Goal: Transaction & Acquisition: Book appointment/travel/reservation

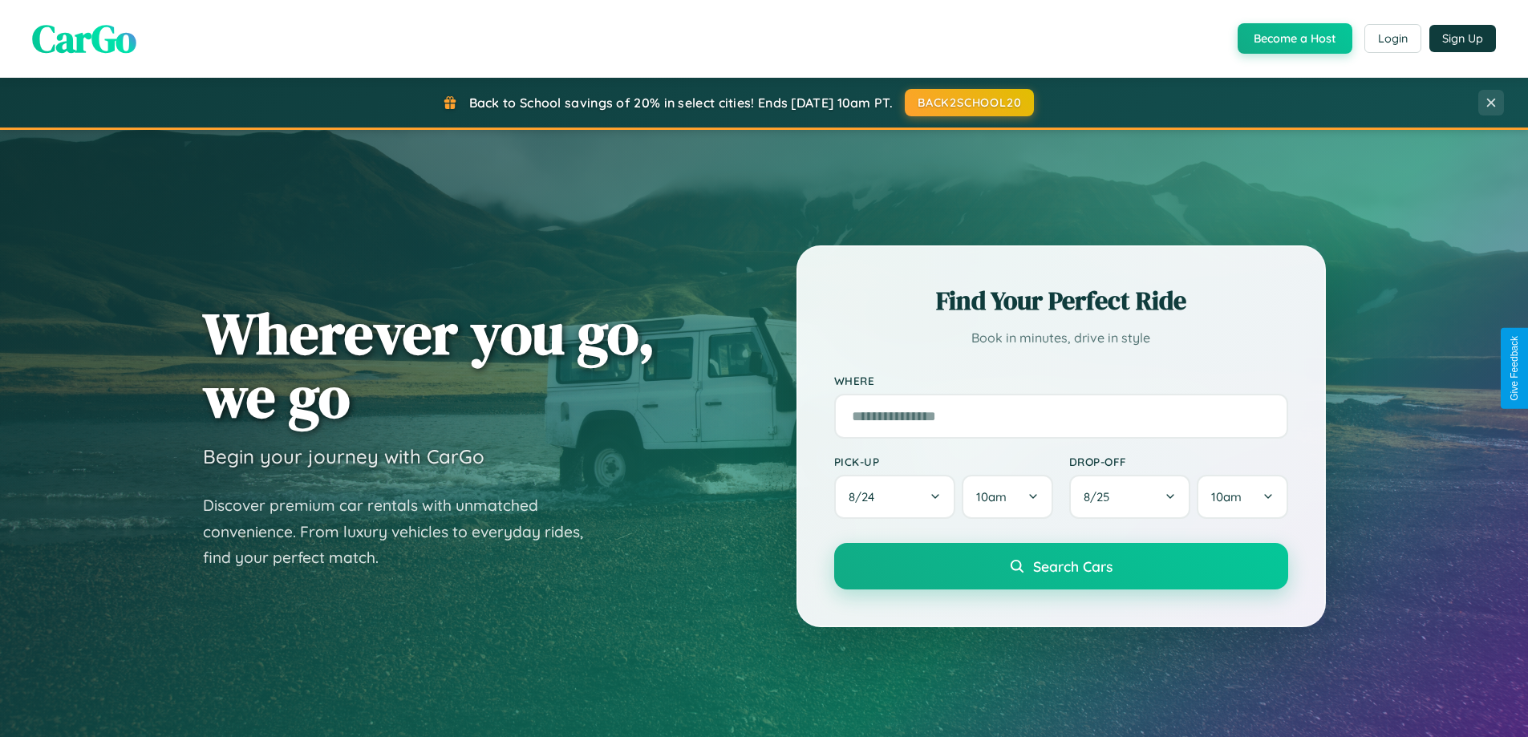
scroll to position [691, 0]
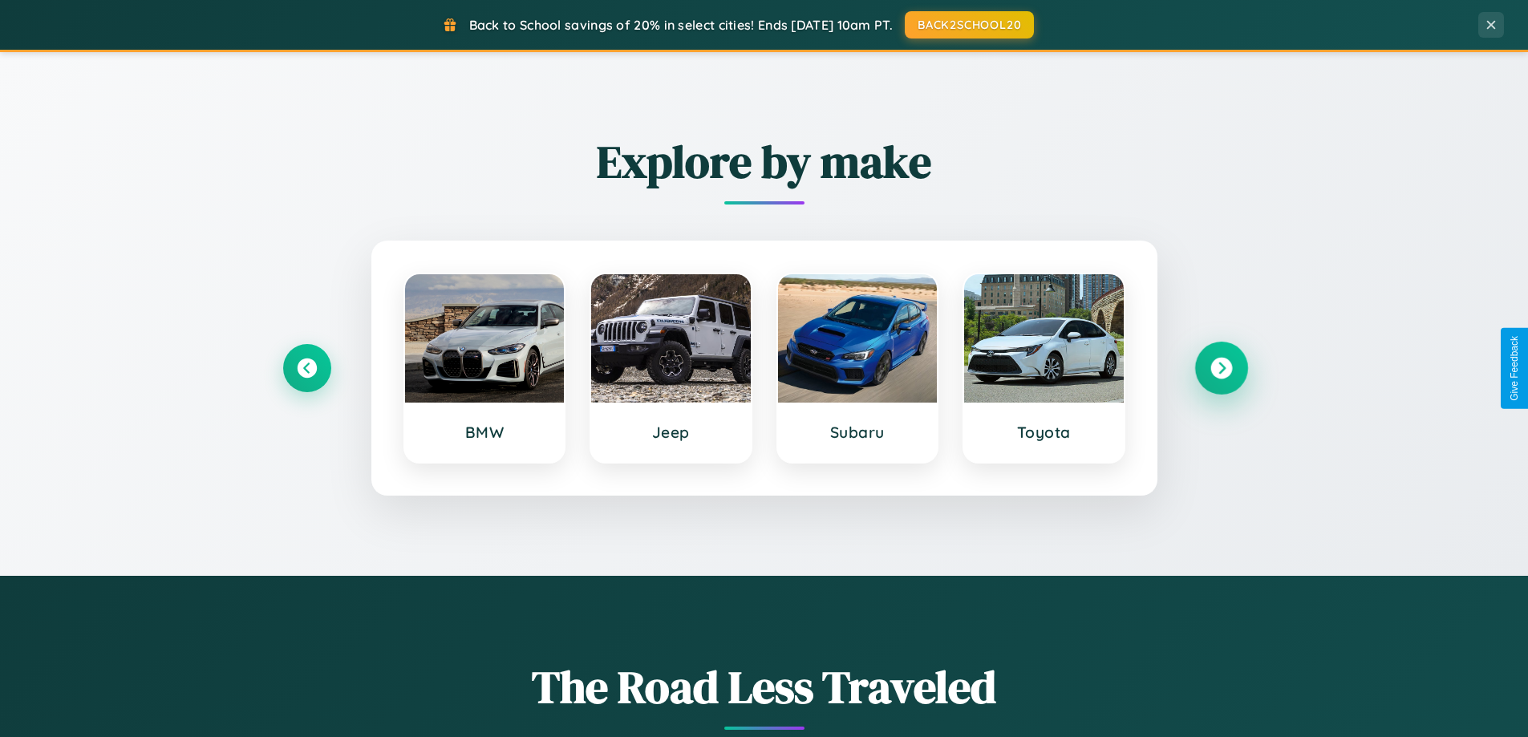
click at [1221, 368] on icon at bounding box center [1221, 369] width 22 height 22
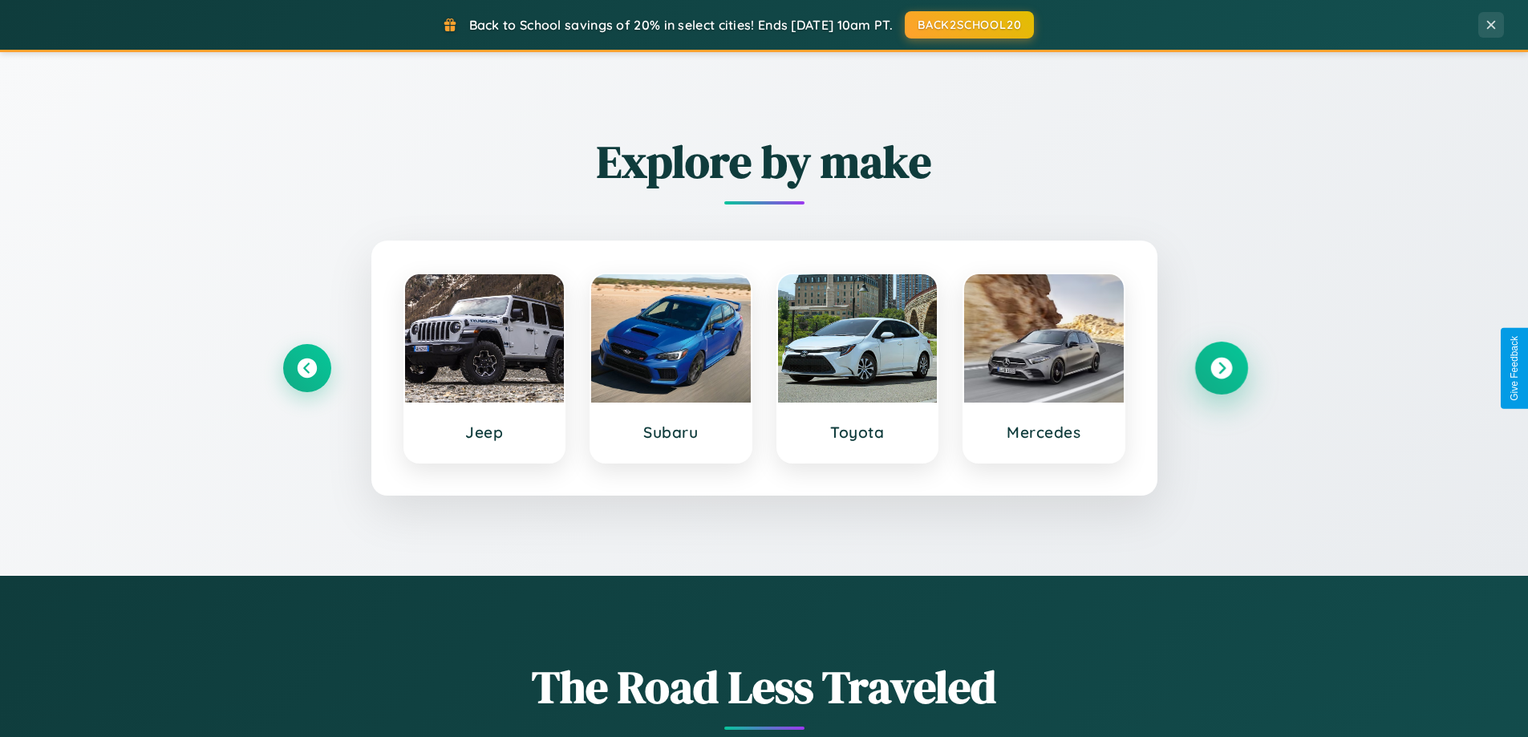
click at [1221, 368] on icon at bounding box center [1221, 369] width 22 height 22
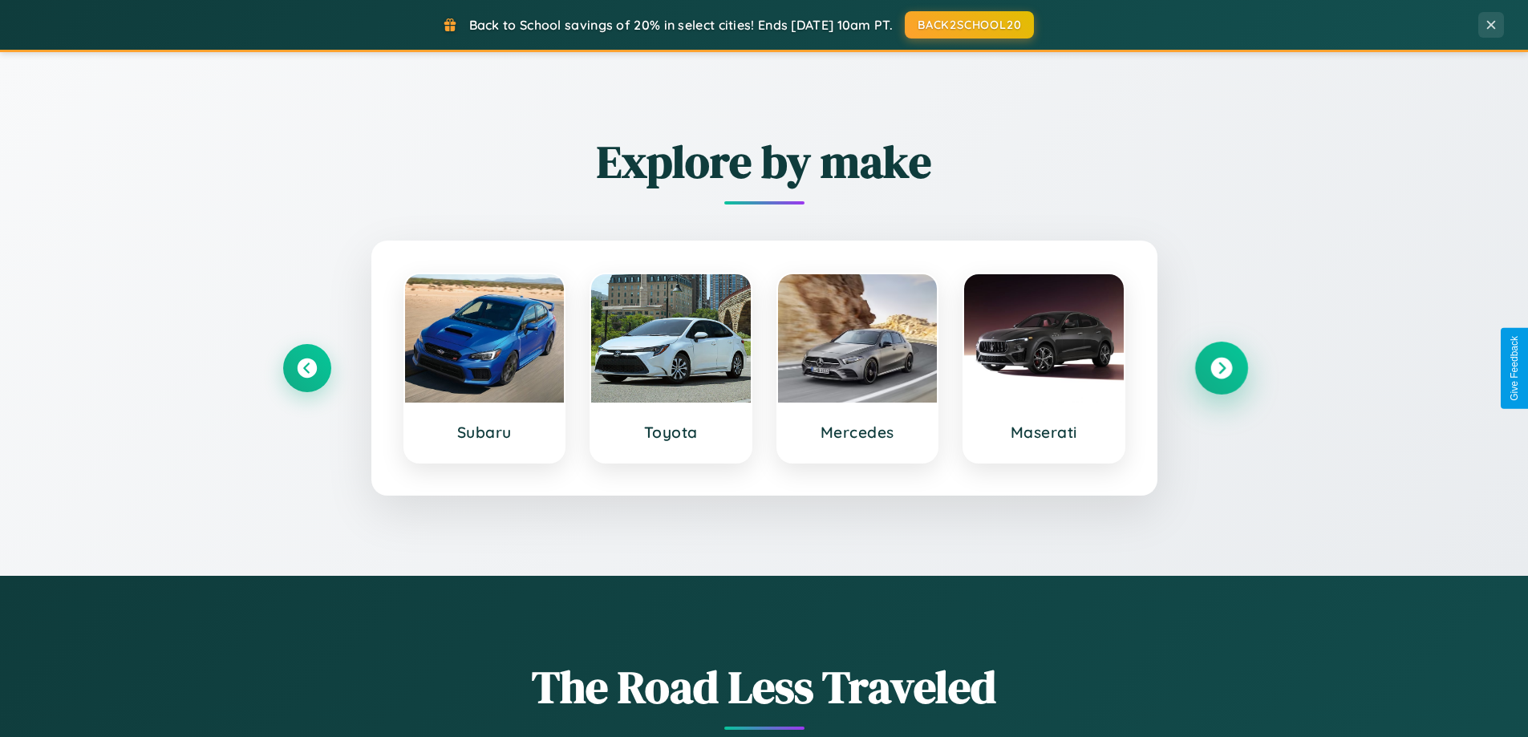
click at [1221, 368] on icon at bounding box center [1221, 369] width 22 height 22
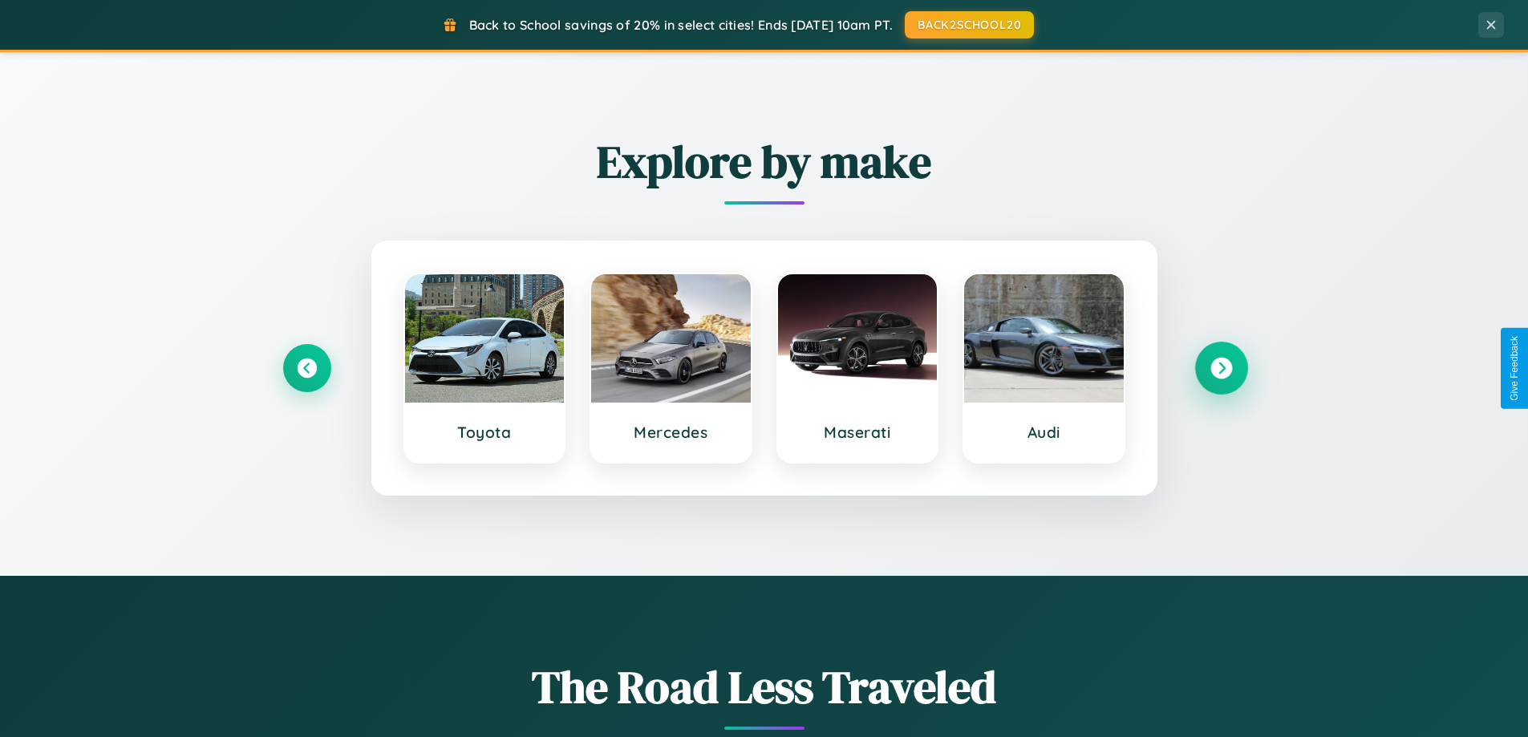
click at [1221, 368] on icon at bounding box center [1221, 369] width 22 height 22
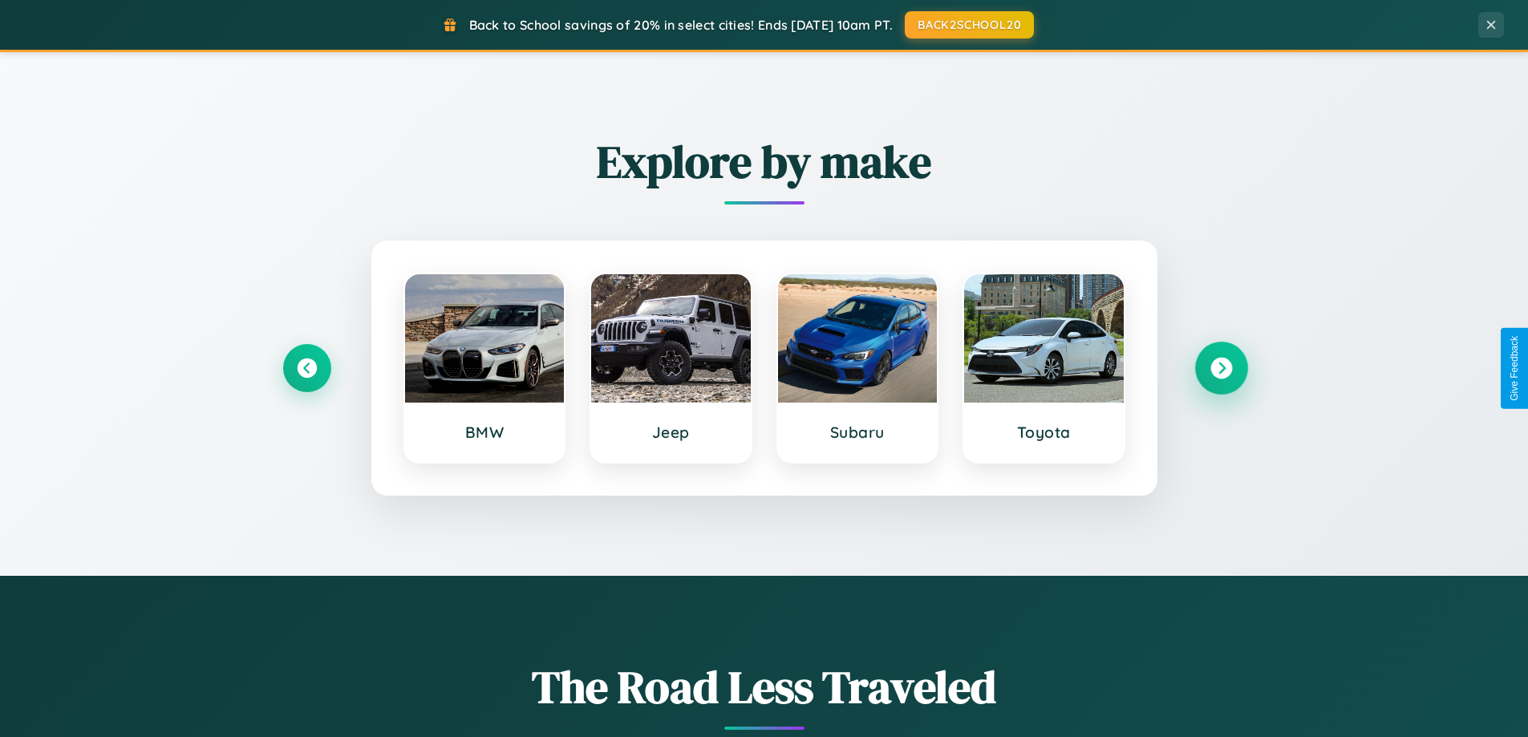
click at [1221, 368] on icon at bounding box center [1221, 369] width 22 height 22
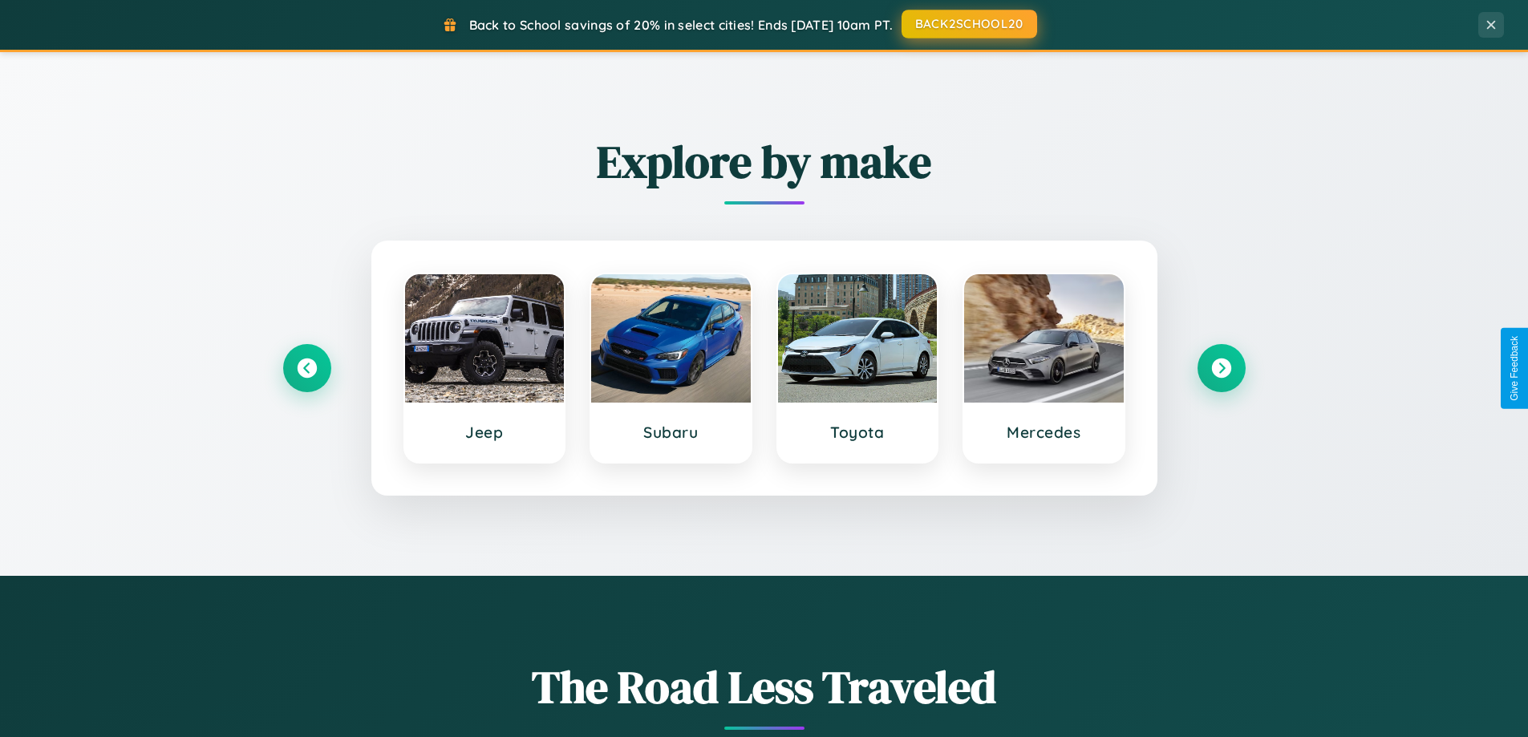
click at [968, 24] on button "BACK2SCHOOL20" at bounding box center [969, 24] width 136 height 29
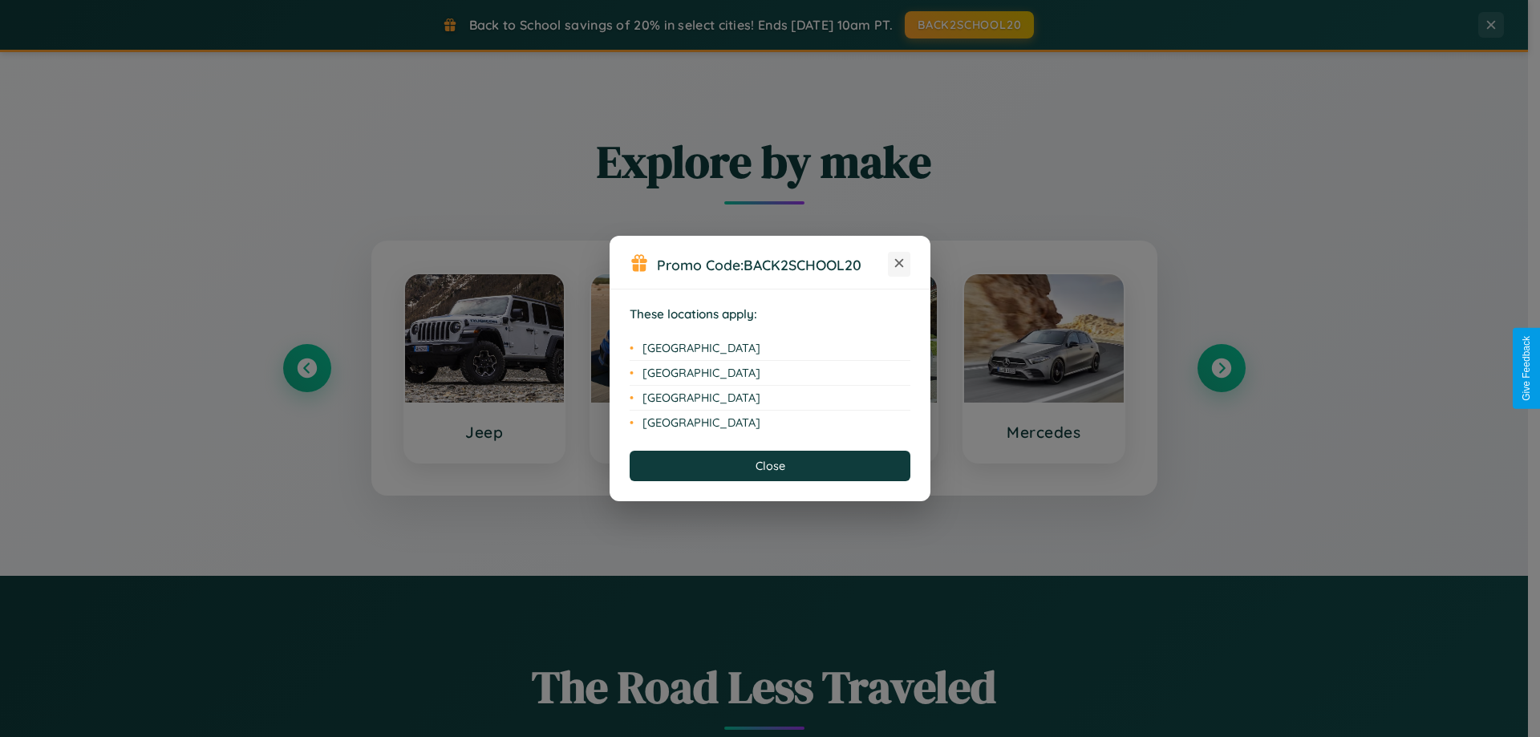
click at [899, 264] on icon at bounding box center [899, 263] width 9 height 9
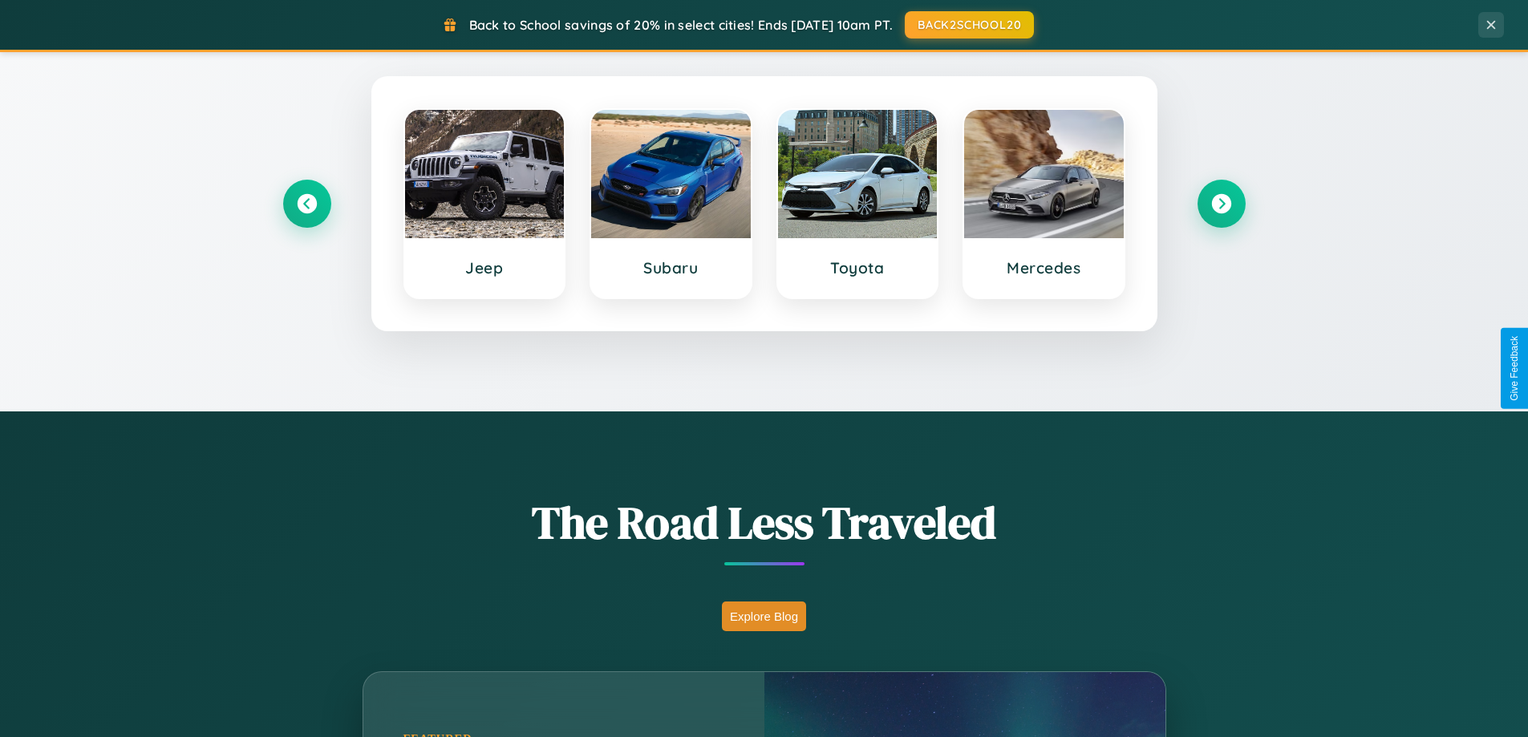
scroll to position [1103, 0]
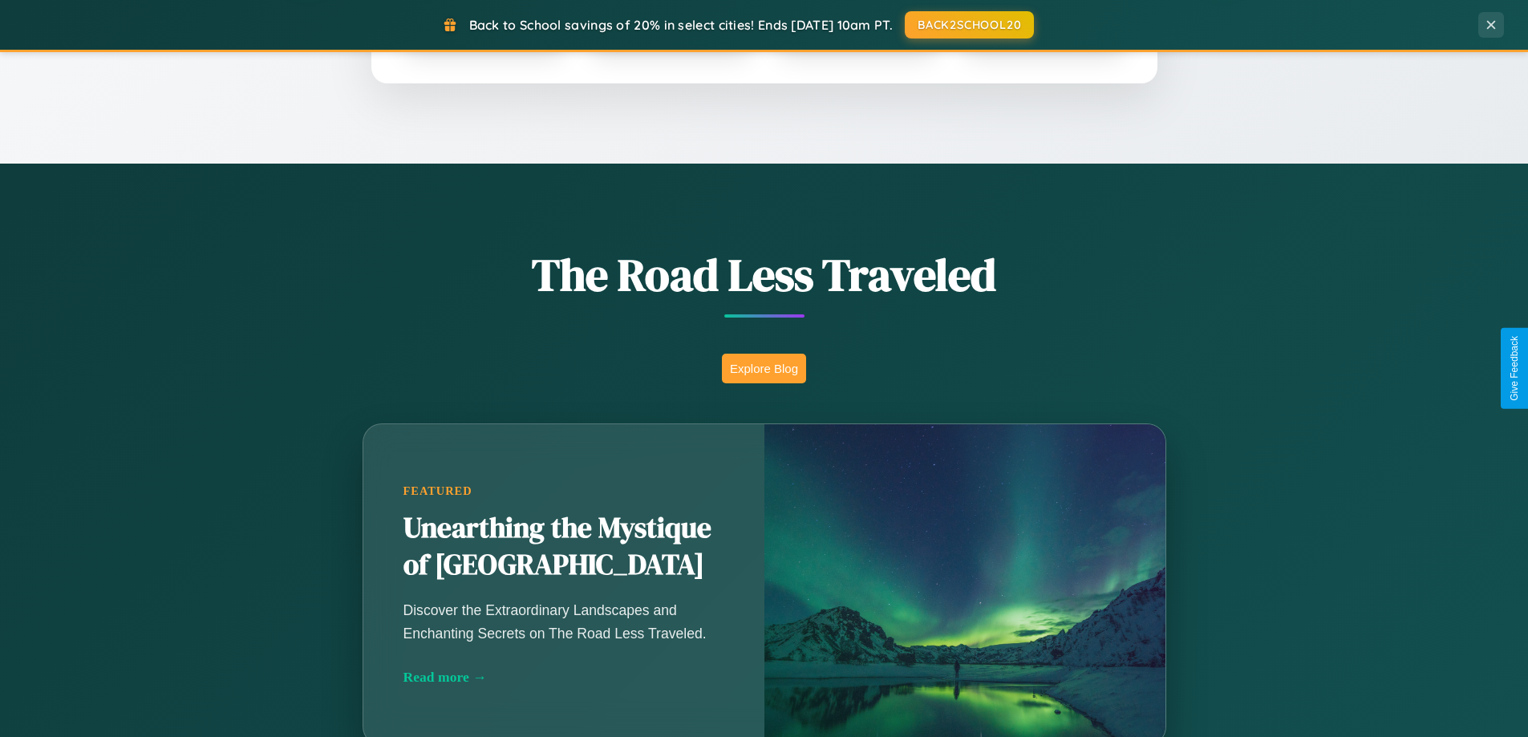
click at [763, 368] on button "Explore Blog" at bounding box center [764, 369] width 84 height 30
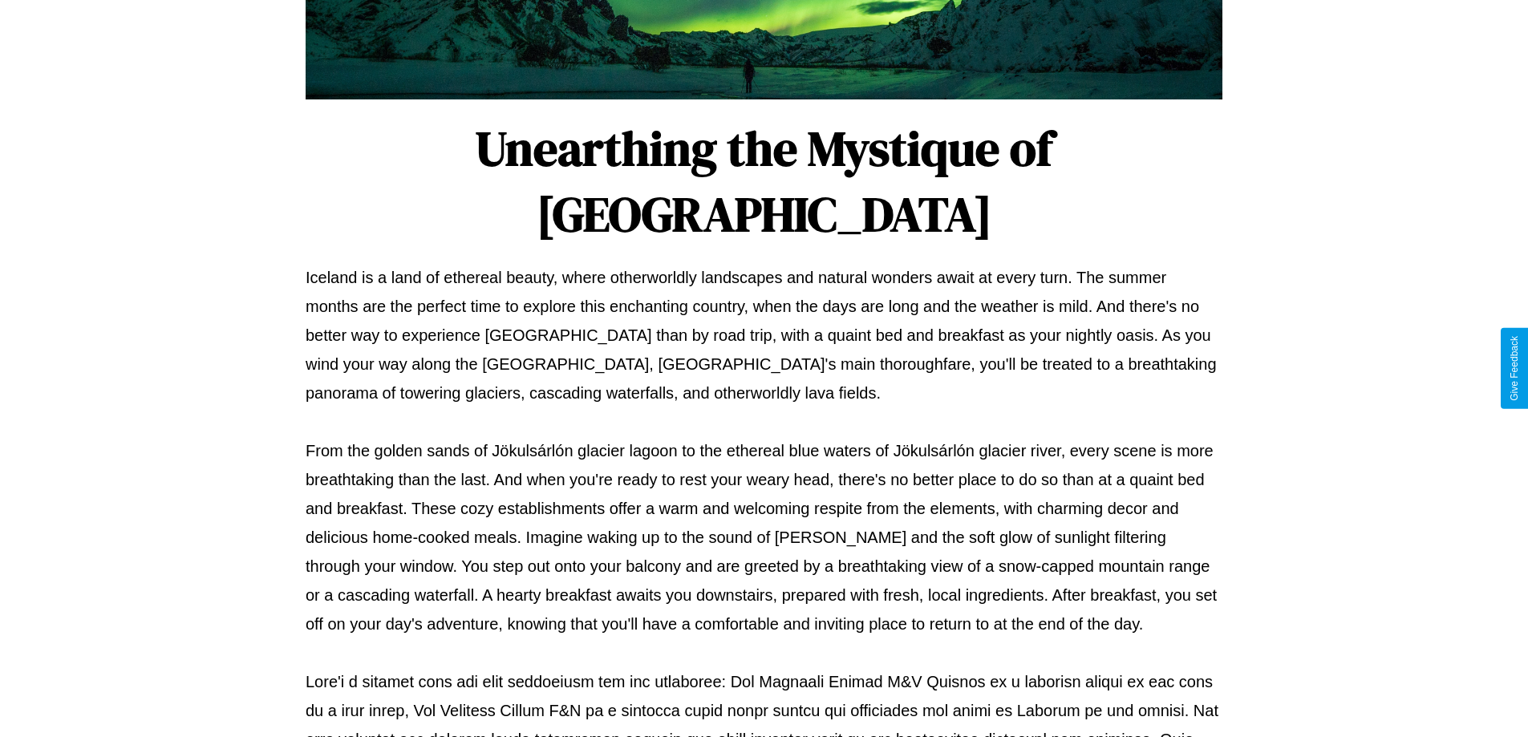
scroll to position [519, 0]
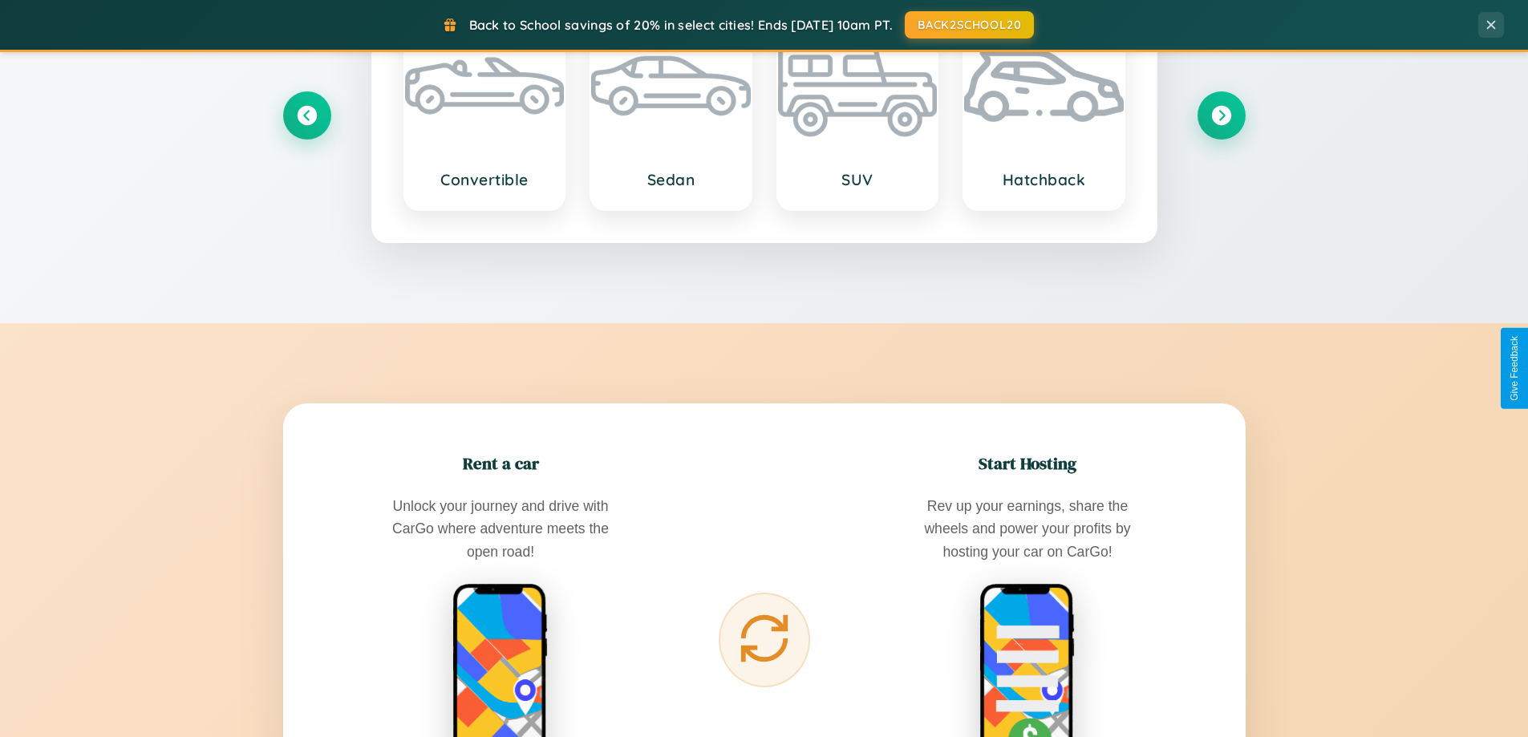
scroll to position [2577, 0]
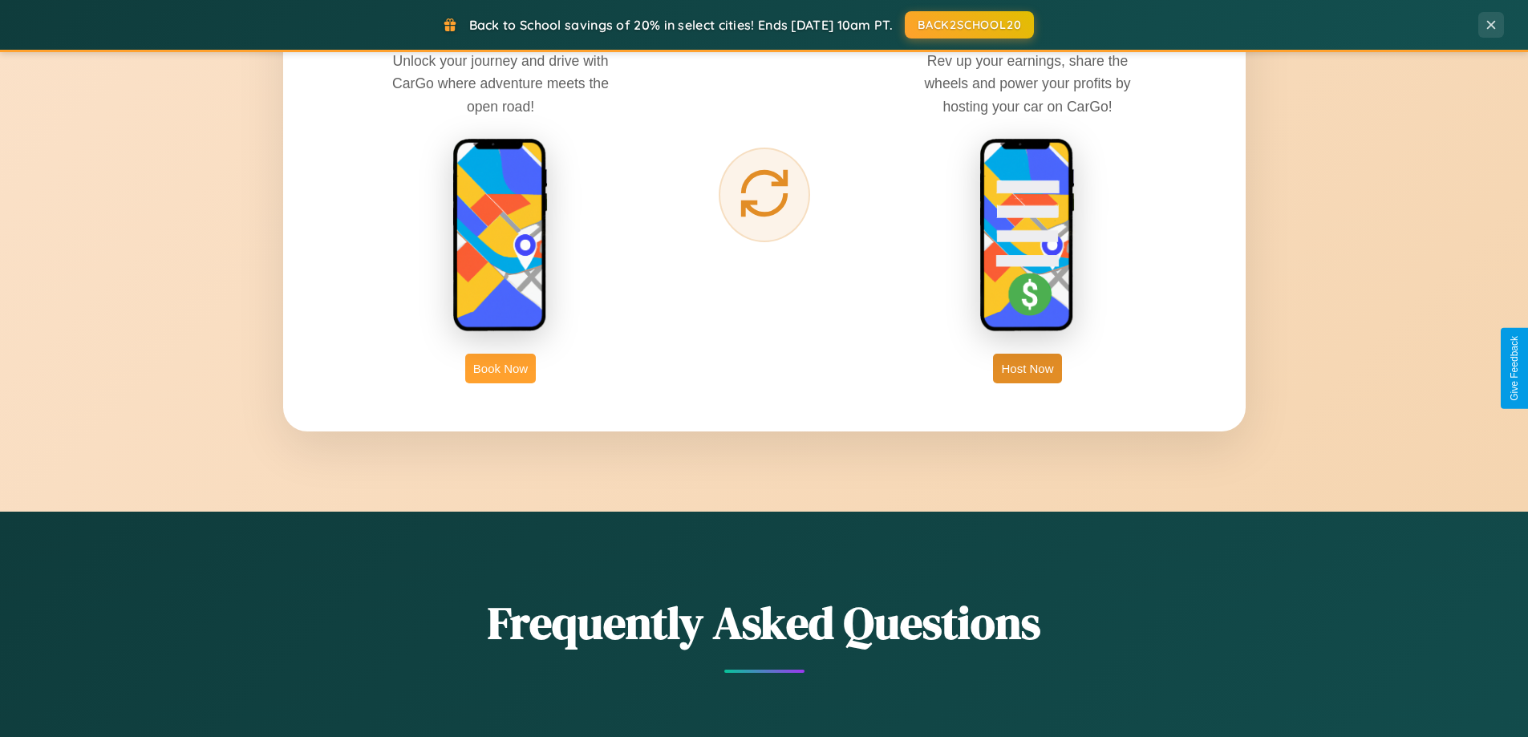
click at [500, 368] on button "Book Now" at bounding box center [500, 369] width 71 height 30
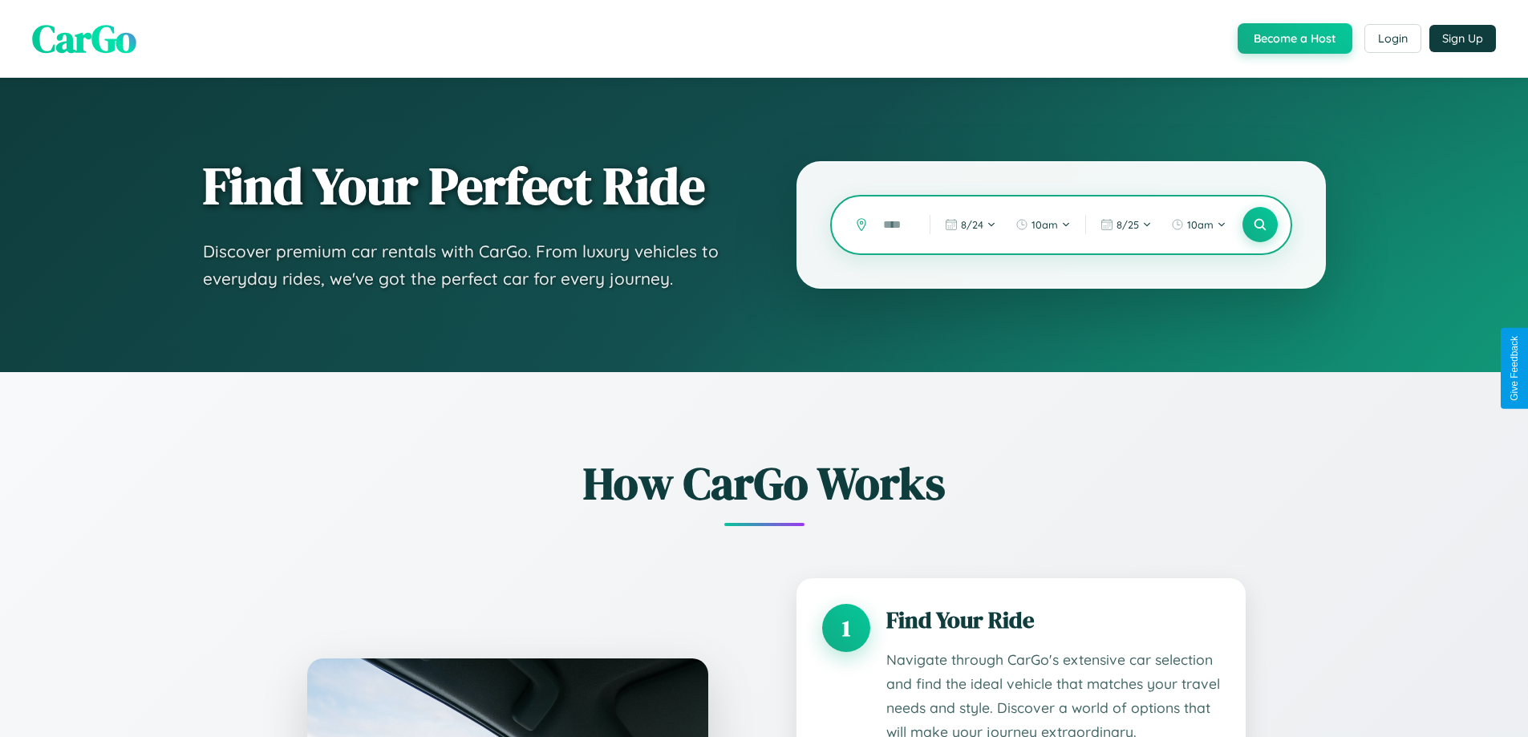
click at [894, 225] on input "text" at bounding box center [894, 225] width 38 height 28
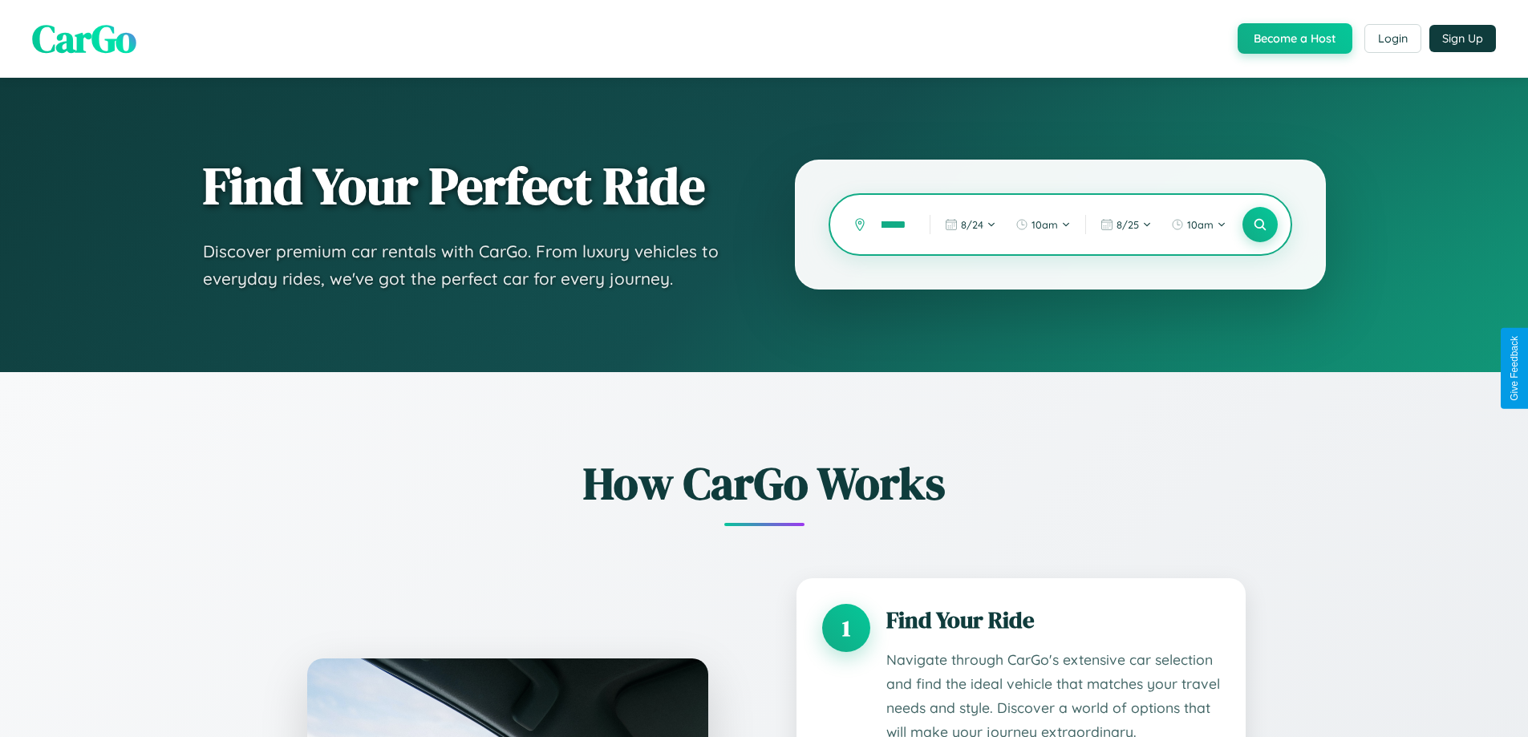
scroll to position [0, 24]
type input "********"
click at [1259, 225] on icon at bounding box center [1259, 224] width 15 height 15
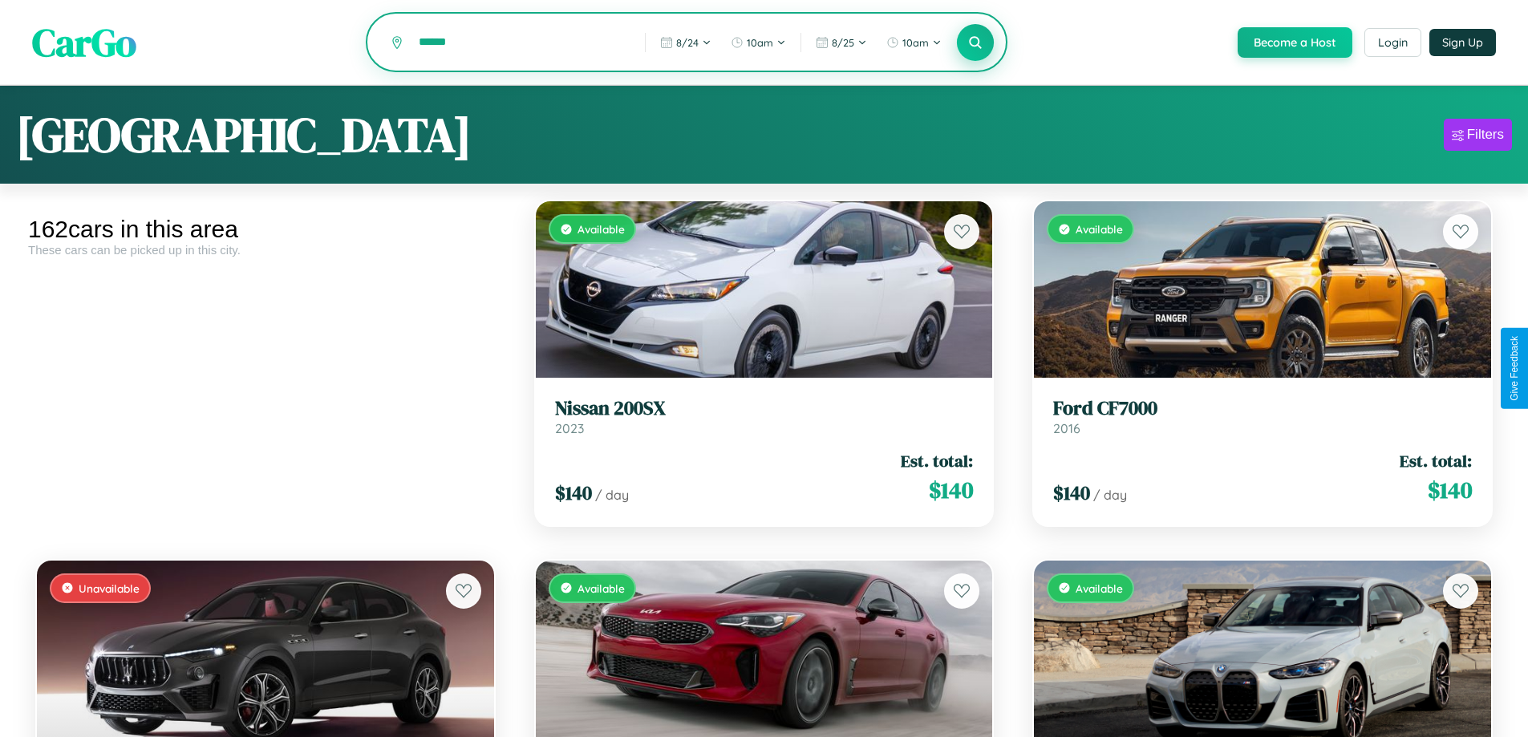
type input "******"
click at [974, 43] on icon at bounding box center [975, 41] width 15 height 15
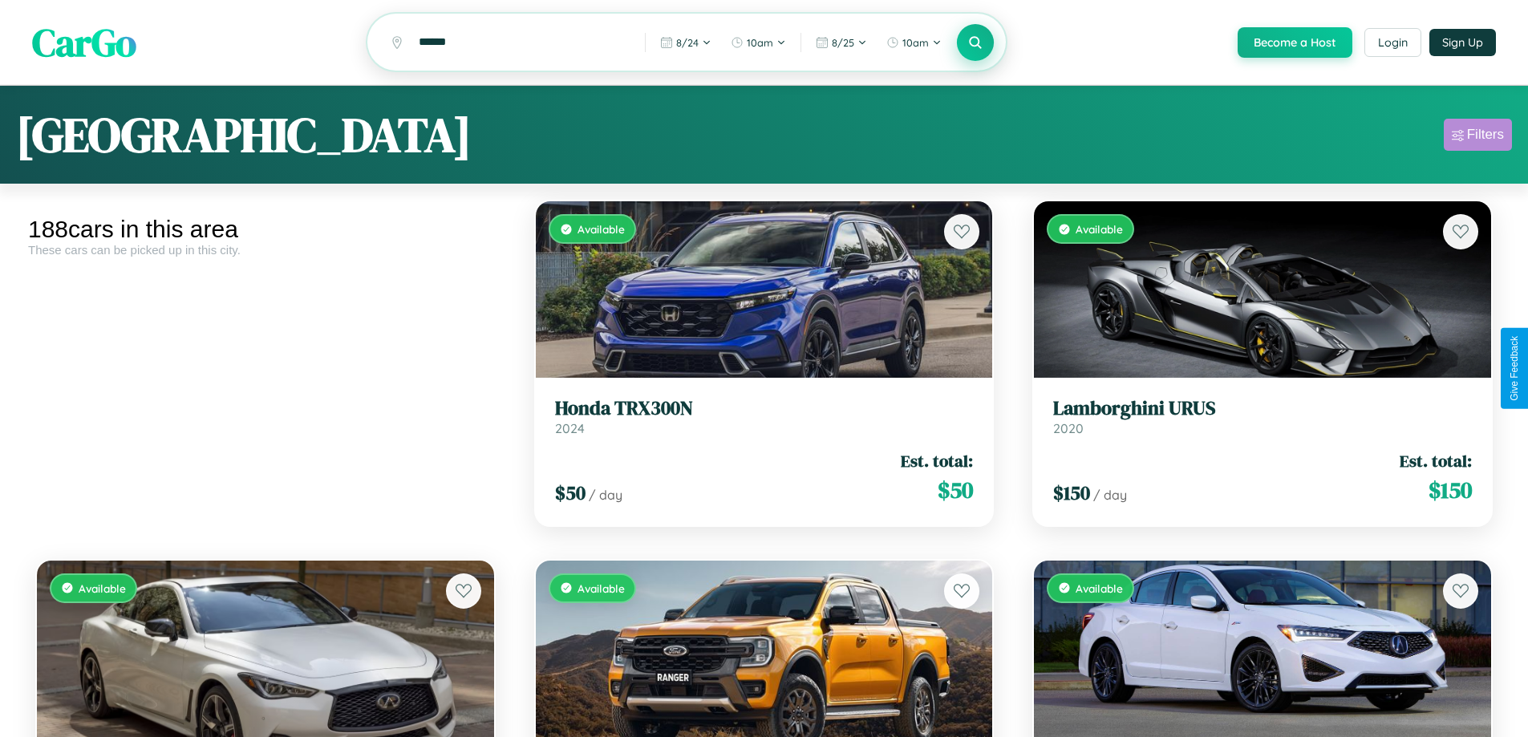
click at [1477, 137] on div "Filters" at bounding box center [1485, 135] width 37 height 16
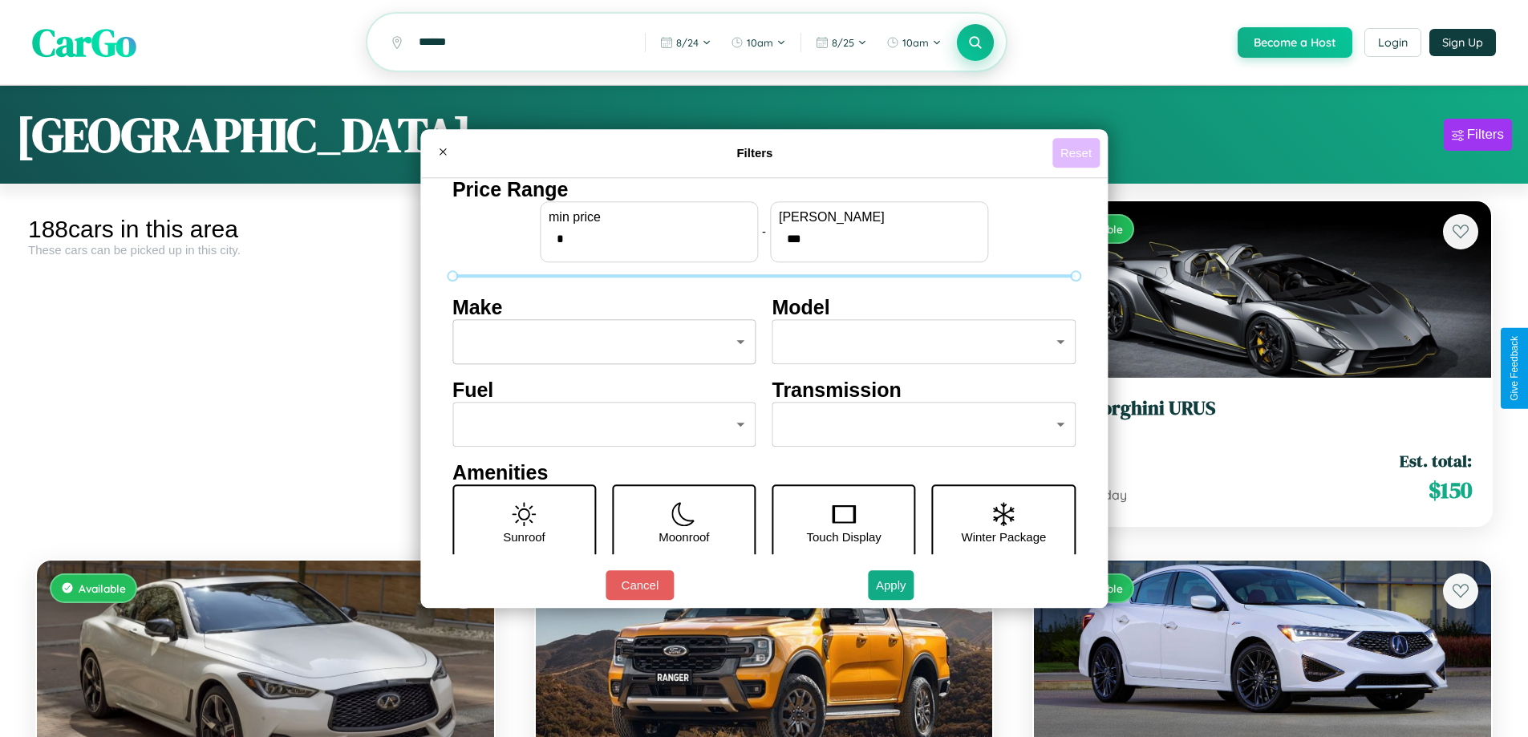
click at [1078, 152] on button "Reset" at bounding box center [1075, 153] width 47 height 30
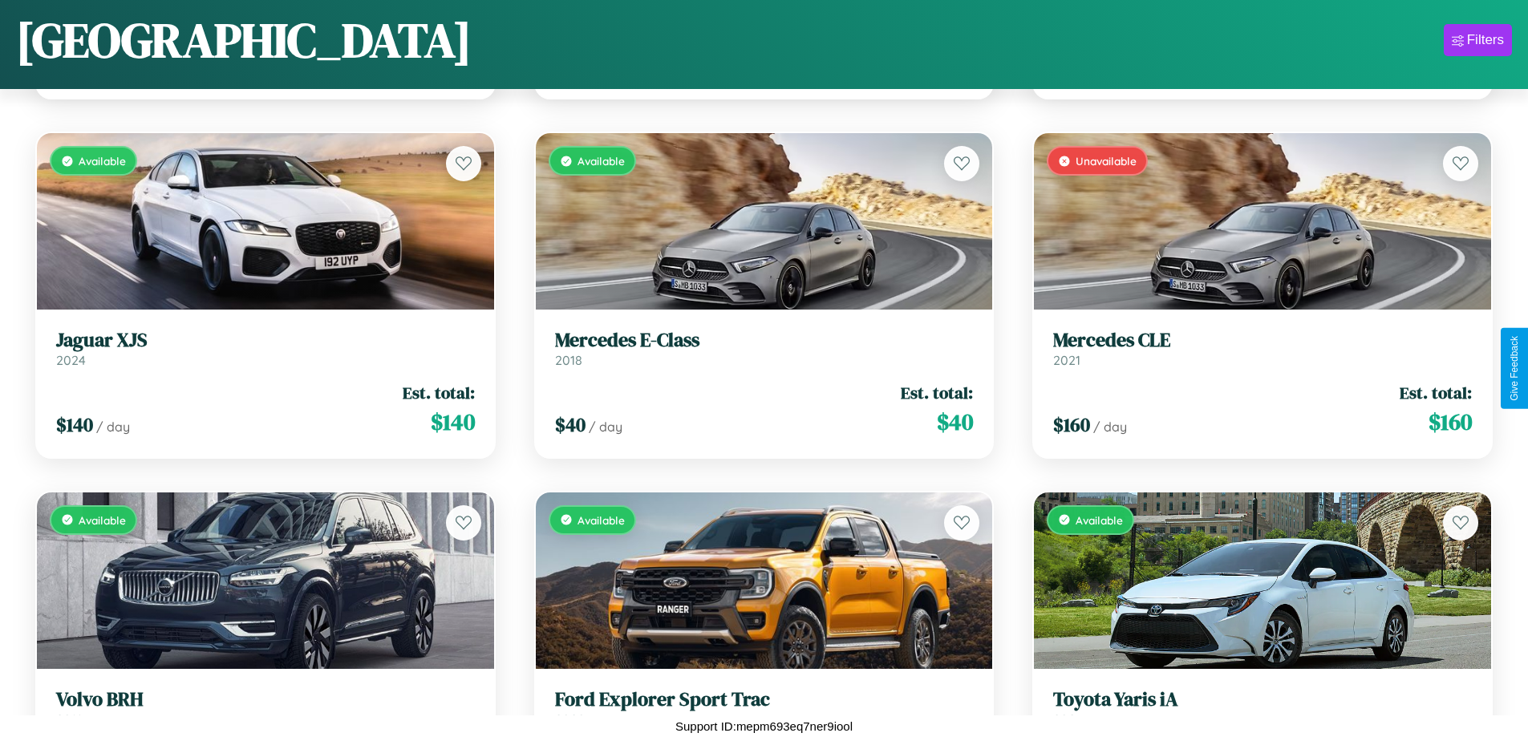
scroll to position [9922, 0]
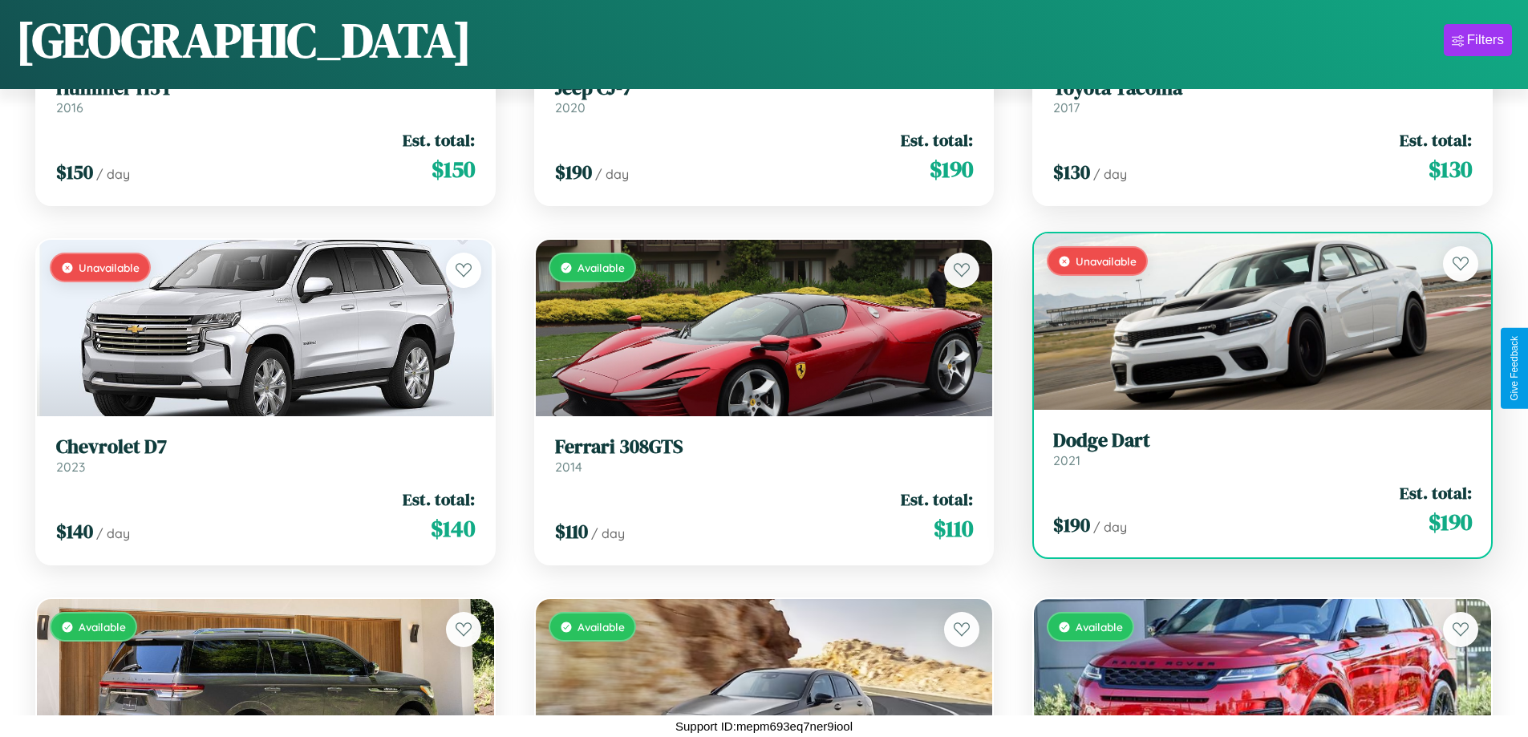
click at [1252, 455] on link "Dodge Dart 2021" at bounding box center [1262, 448] width 419 height 39
